Goal: Information Seeking & Learning: Learn about a topic

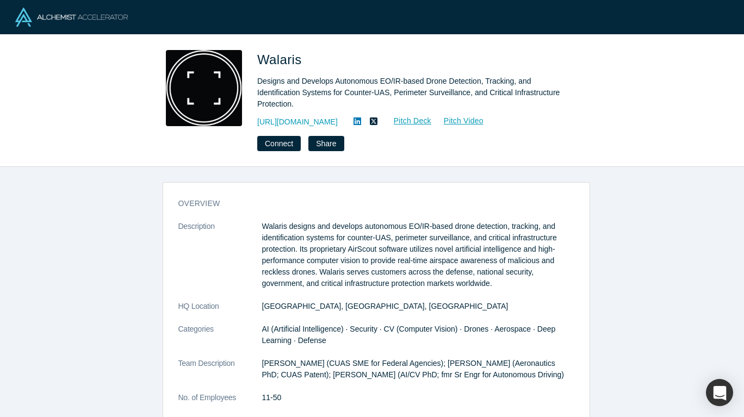
click at [418, 120] on link "Pitch Deck" at bounding box center [407, 121] width 50 height 13
click at [322, 117] on link "https://www.walaris.com" at bounding box center [297, 121] width 80 height 11
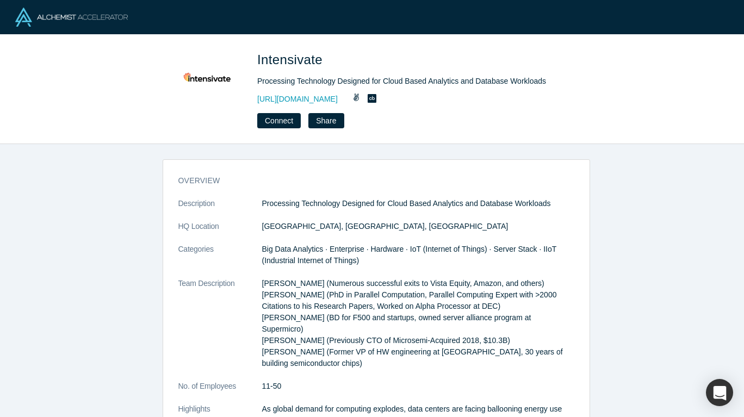
click at [290, 98] on link "http://intensivate.com" at bounding box center [297, 99] width 80 height 11
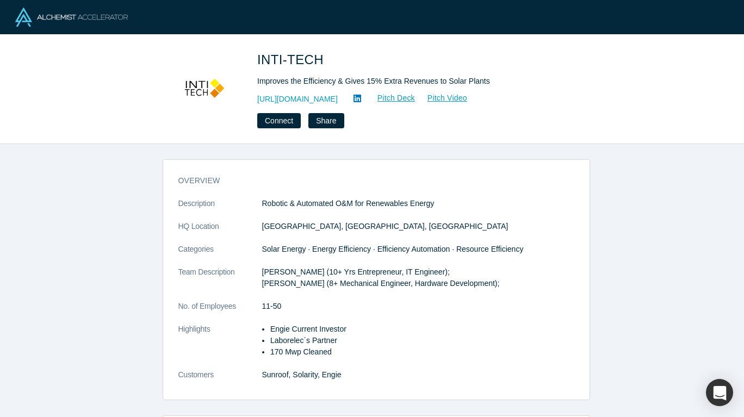
click at [295, 102] on link "[URL][DOMAIN_NAME]" at bounding box center [297, 99] width 80 height 11
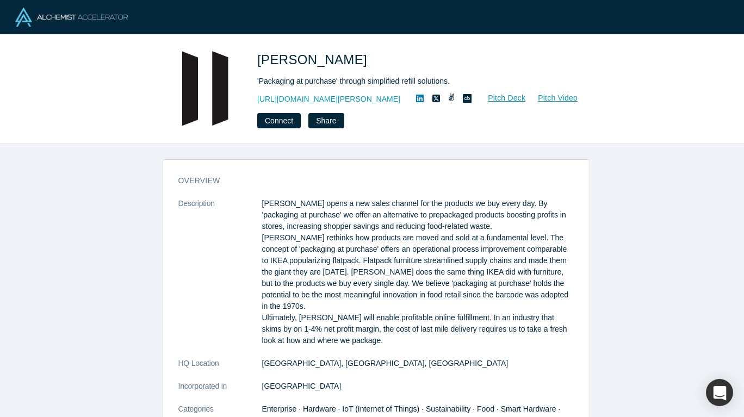
click at [302, 100] on link "https://www.purcell.eco/" at bounding box center [328, 99] width 143 height 11
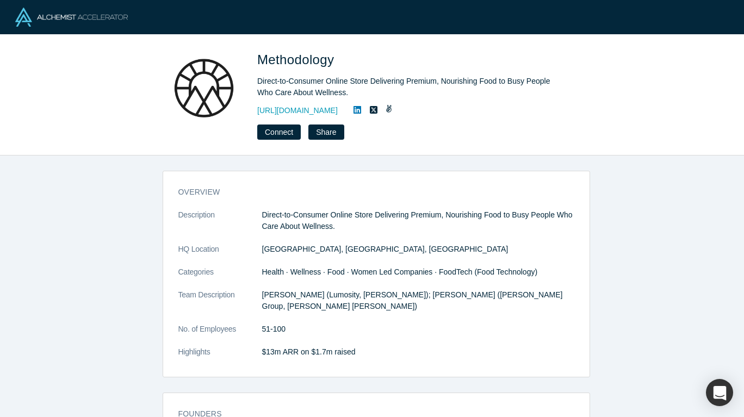
click at [323, 111] on link "[URL][DOMAIN_NAME]" at bounding box center [297, 110] width 80 height 11
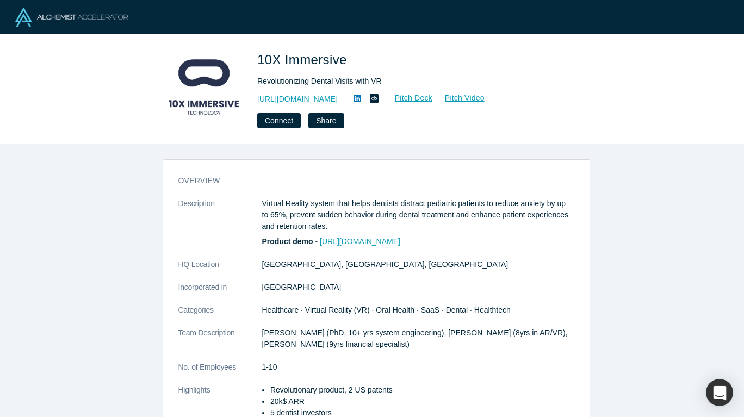
click at [303, 100] on link "https://www.10ximmersive.com/dental" at bounding box center [297, 99] width 80 height 11
